Goal: Find specific page/section: Find specific page/section

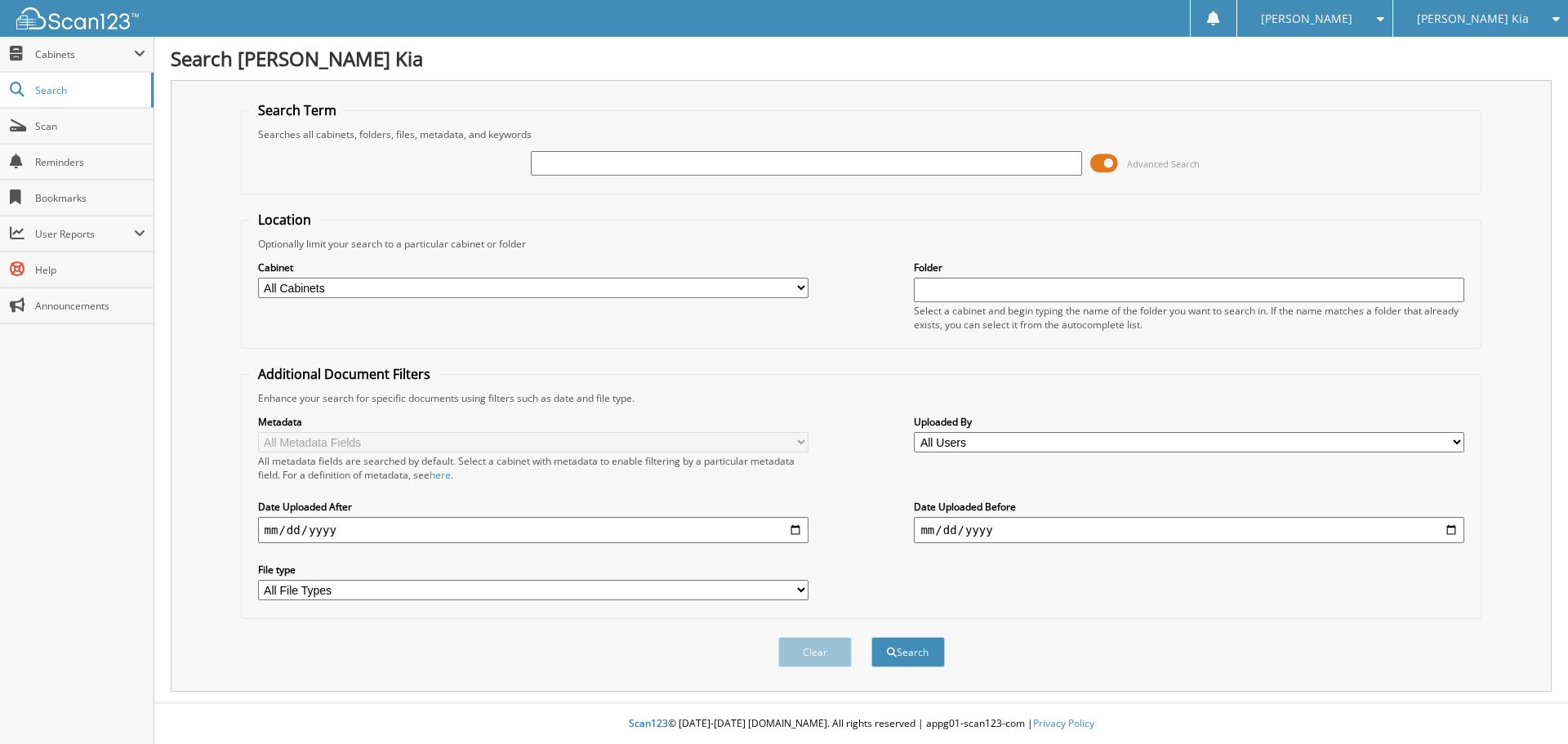
click at [657, 165] on input "text" at bounding box center [805, 163] width 550 height 24
type input "539947"
click at [871, 637] on button "Search" at bounding box center [907, 652] width 73 height 31
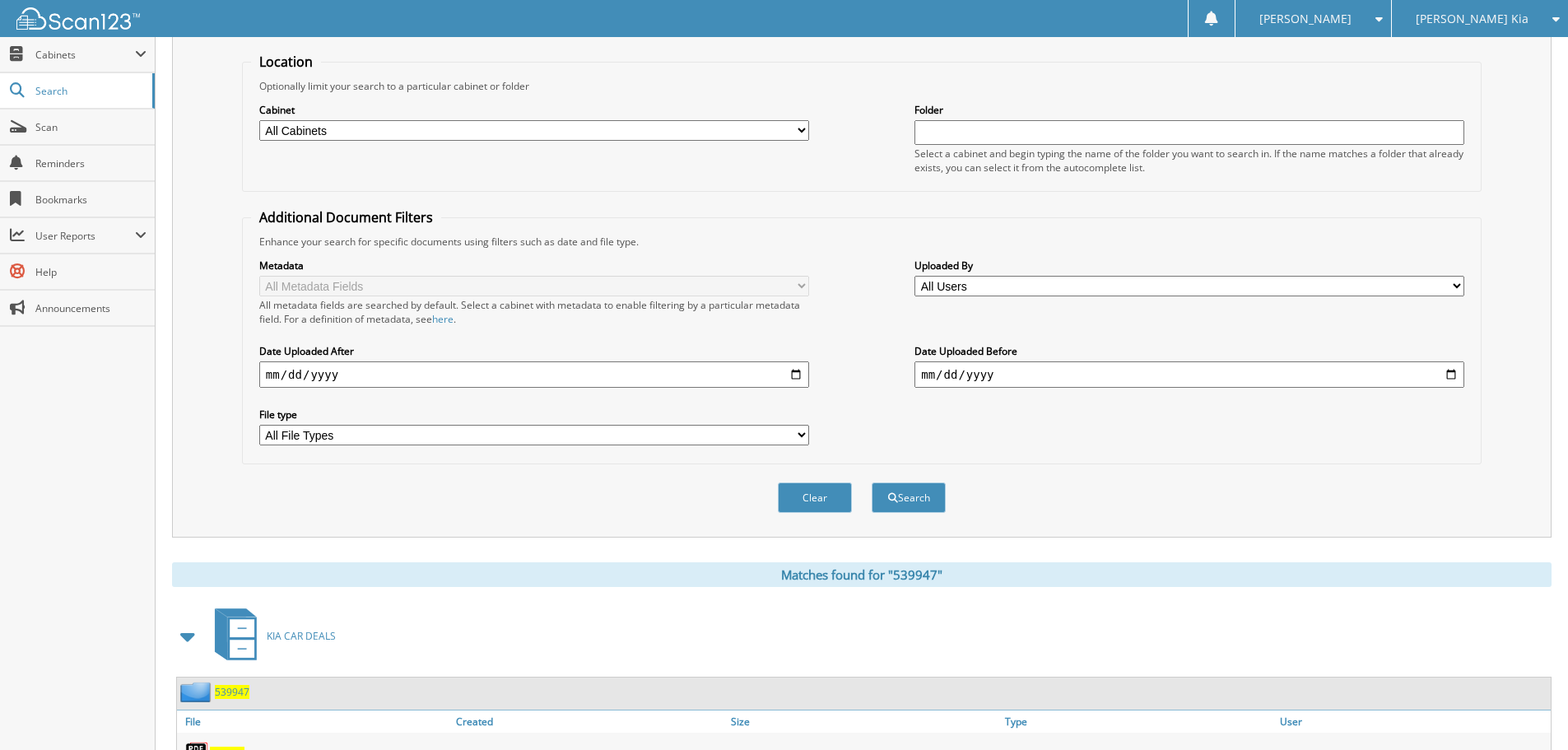
scroll to position [411, 0]
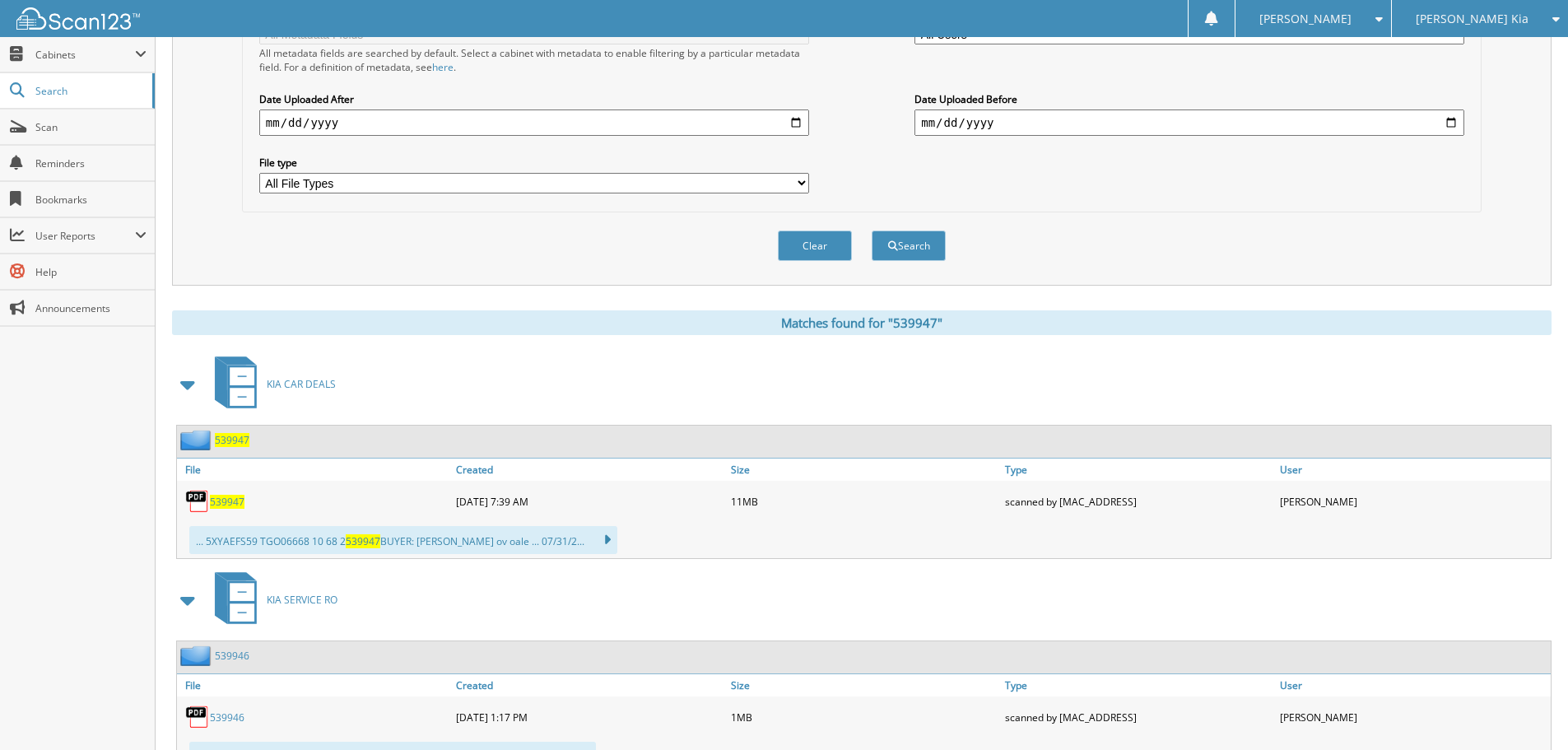
click at [228, 495] on link "539947" at bounding box center [226, 501] width 35 height 14
click at [44, 128] on span "Scan" at bounding box center [91, 127] width 111 height 14
